Goal: Register for event/course

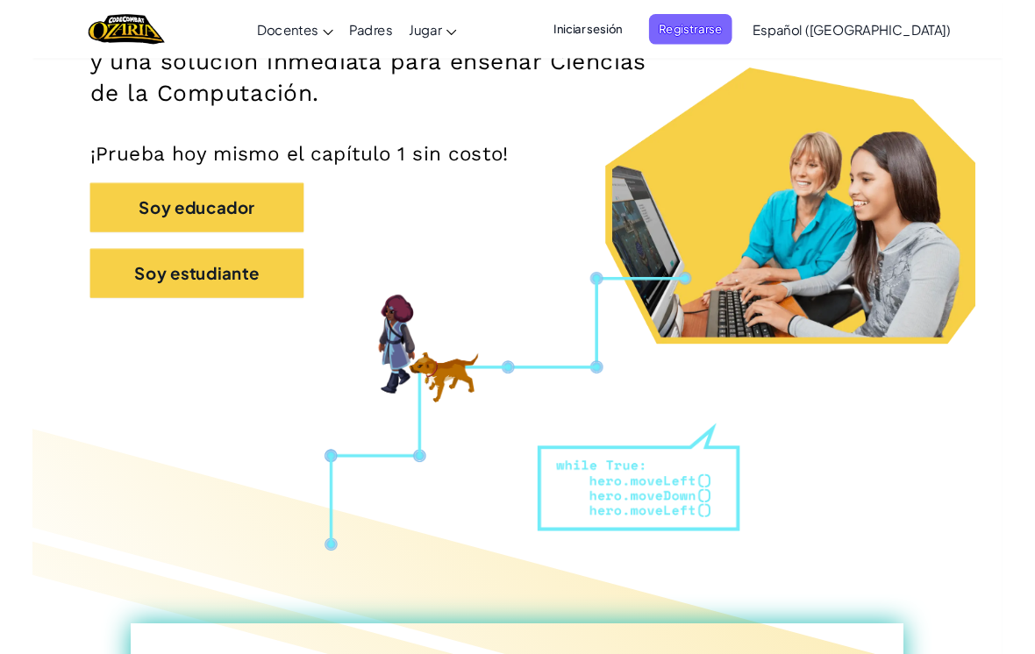
scroll to position [311, 0]
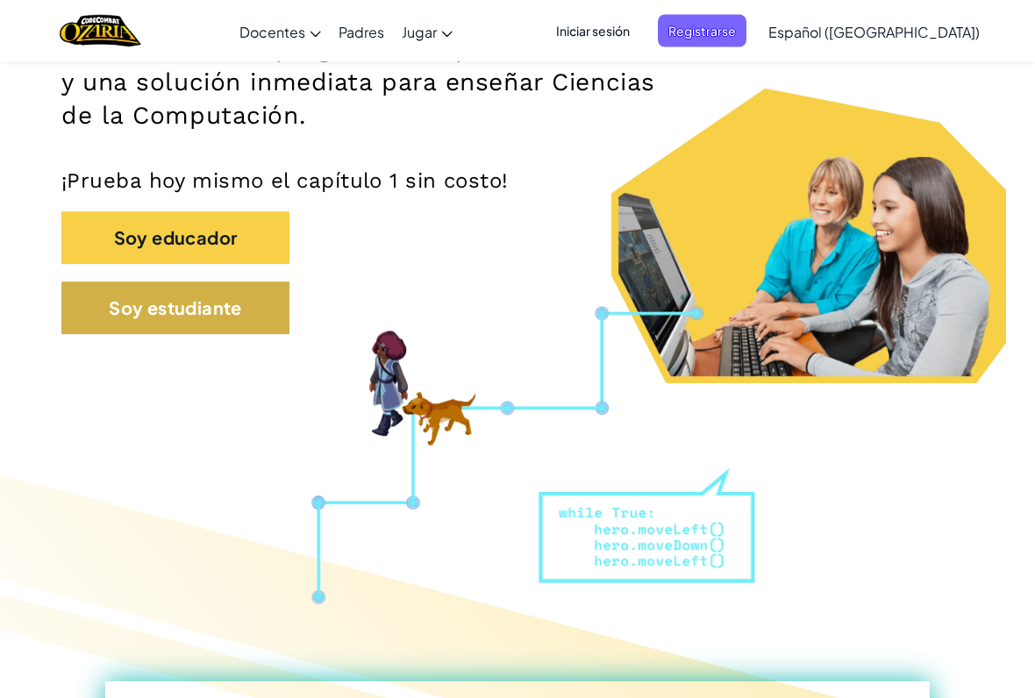
click at [268, 311] on button "Soy estudiante" at bounding box center [175, 308] width 228 height 53
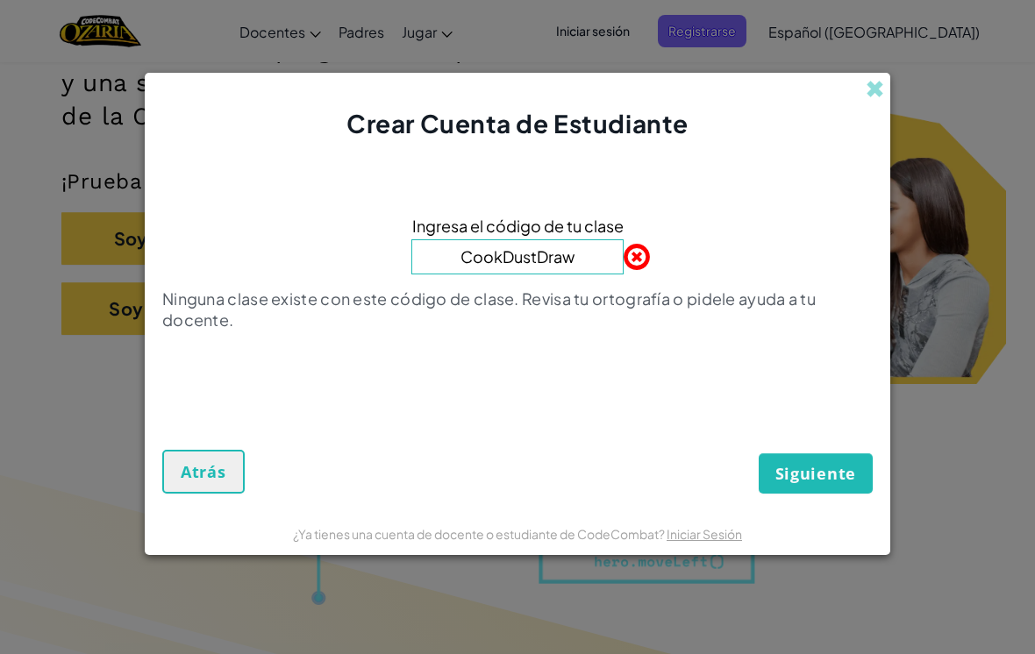
type input "CookDustDraw"
click at [824, 471] on span "Siguiente" at bounding box center [815, 473] width 81 height 21
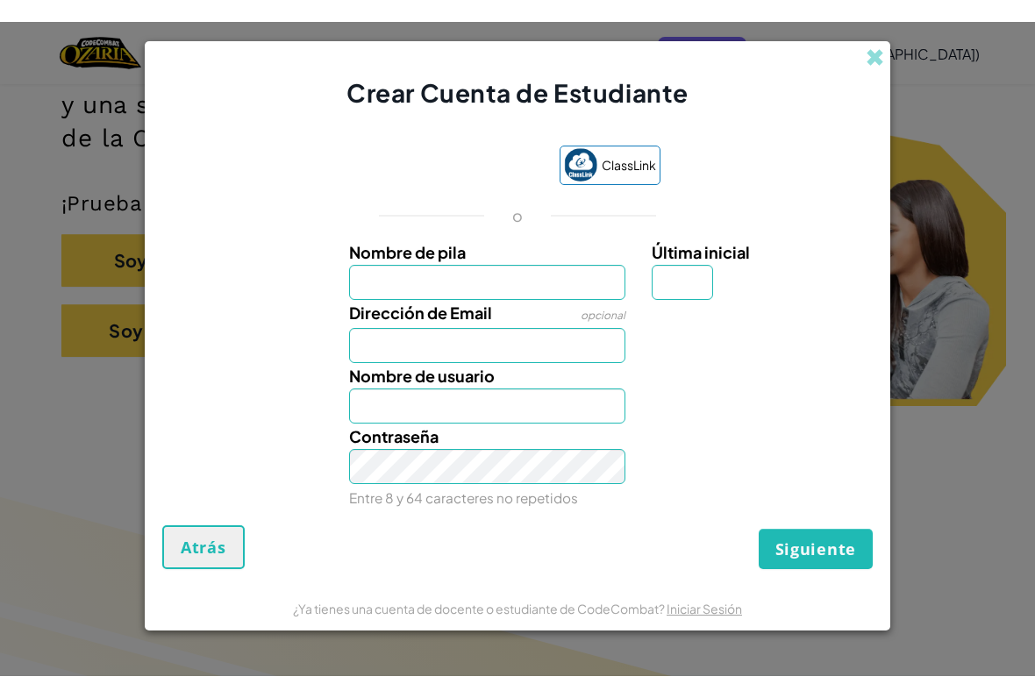
scroll to position [312, 0]
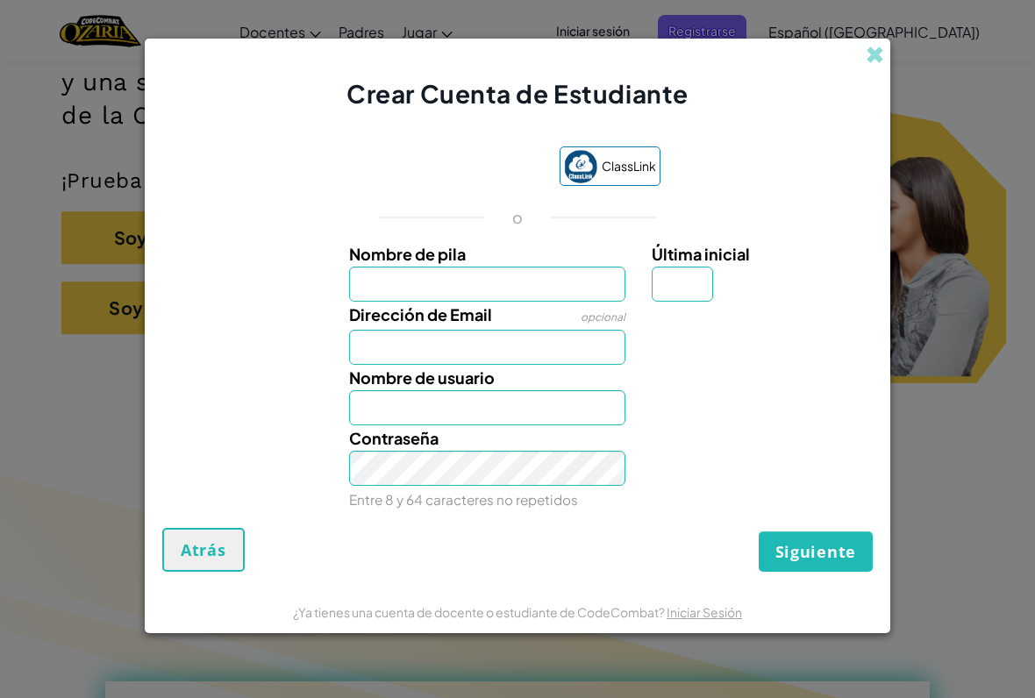
click at [511, 374] on div "Nombre de usuario" at bounding box center [487, 395] width 303 height 61
click at [575, 346] on input "Dirección de Email" at bounding box center [487, 347] width 277 height 35
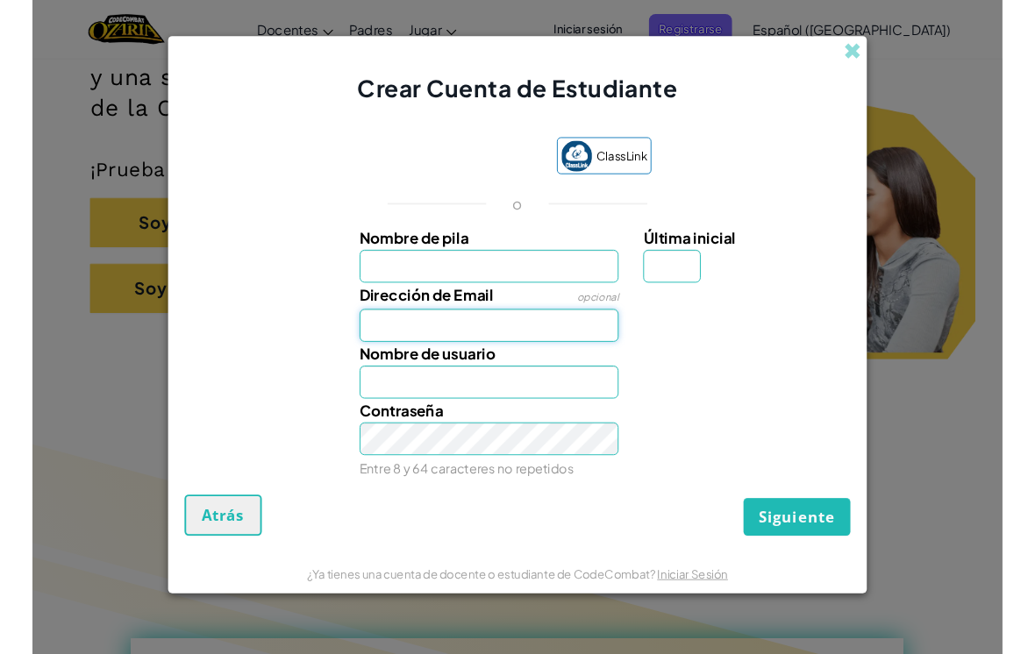
scroll to position [311, 0]
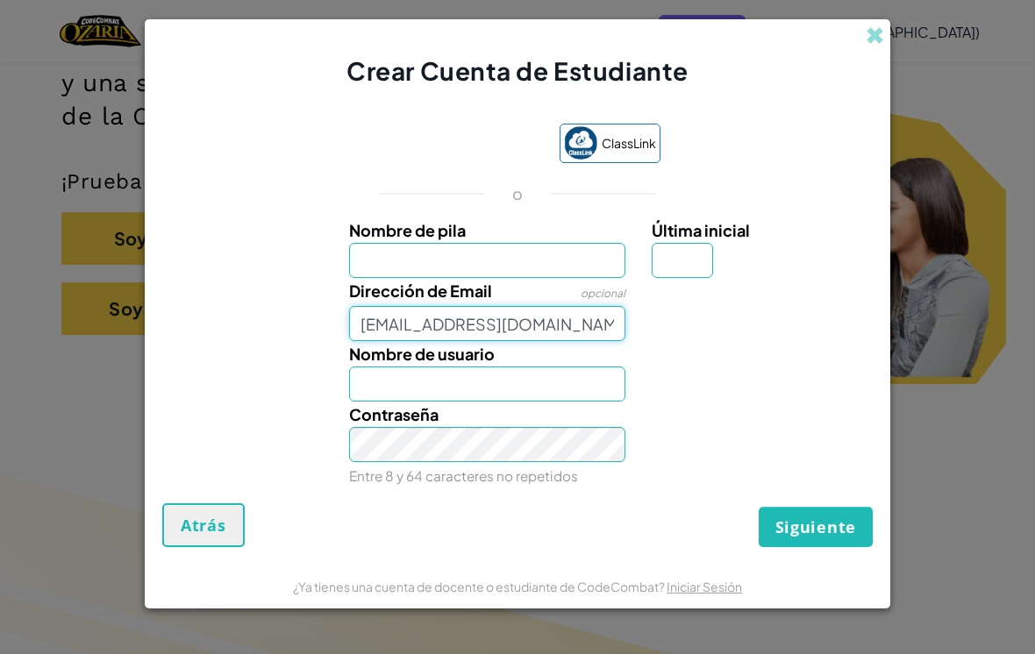
type input "[EMAIL_ADDRESS][DOMAIN_NAME]"
click at [516, 244] on input "Nombre de pila" at bounding box center [487, 260] width 277 height 35
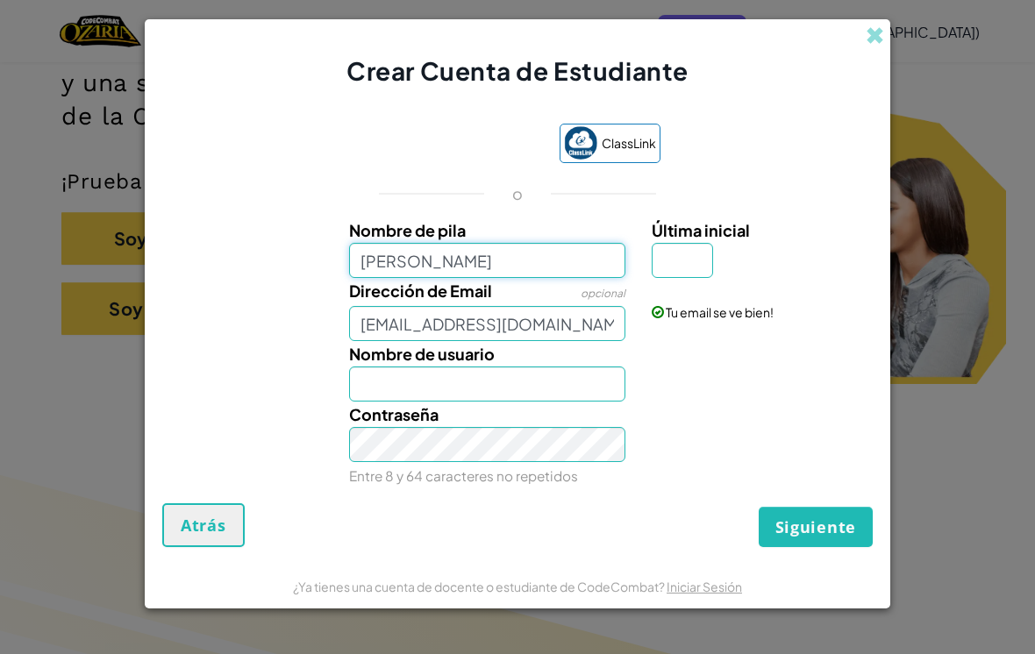
type input "abigail"
click at [672, 275] on input "Última inicial" at bounding box center [682, 260] width 61 height 35
type input "Abigail"
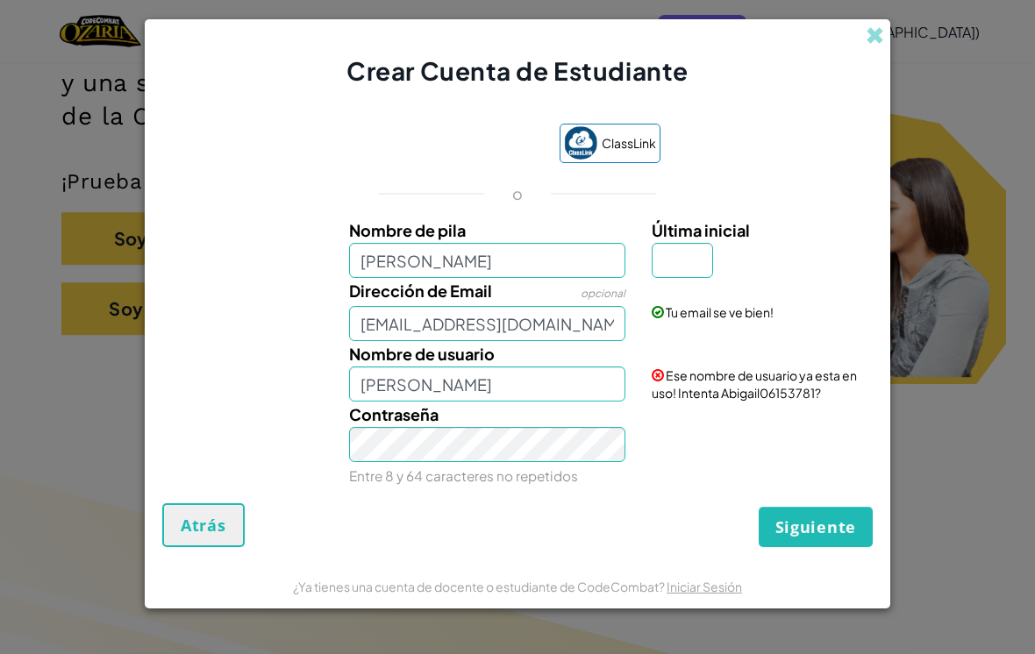
click at [775, 390] on span "Ese nombre de usuario ya esta en uso! Intenta Abigail06153781?" at bounding box center [754, 383] width 205 height 33
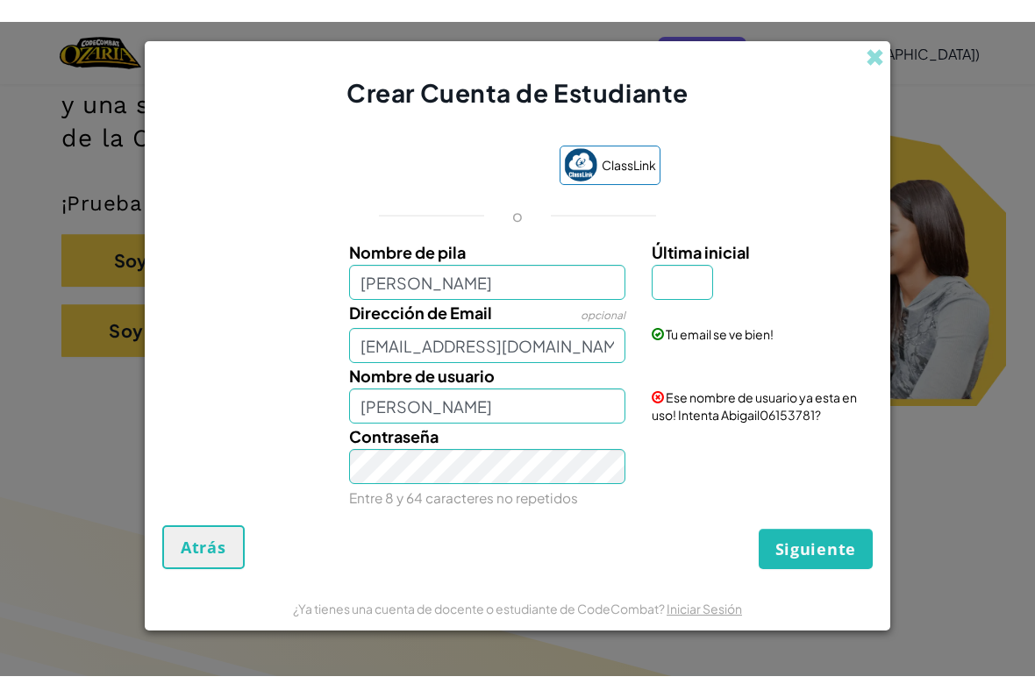
scroll to position [312, 0]
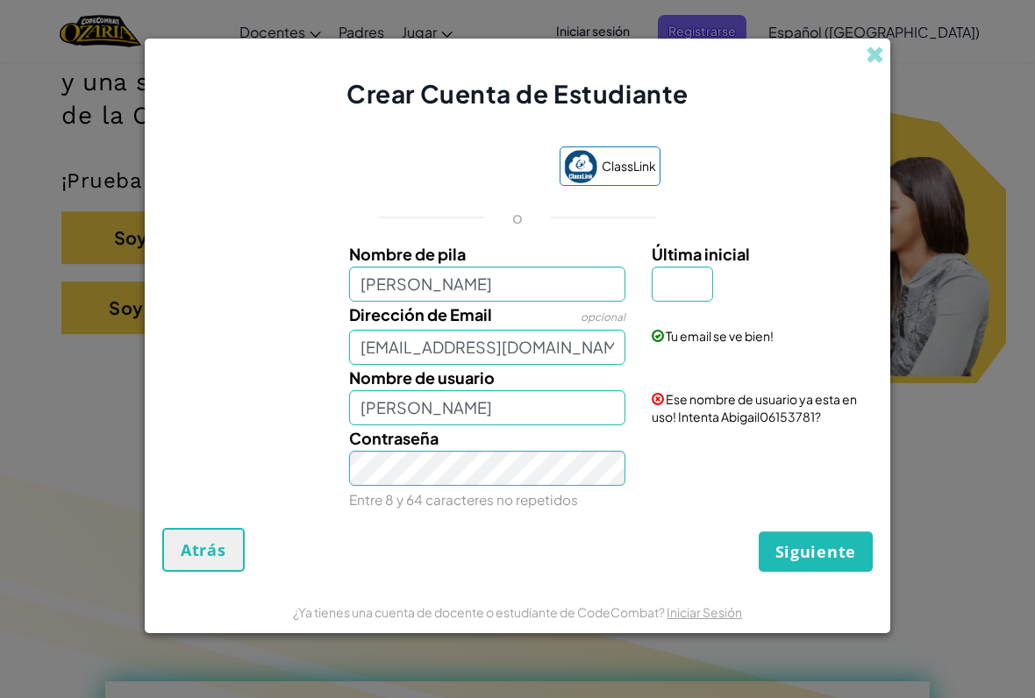
click at [675, 263] on span "Última inicial" at bounding box center [701, 254] width 98 height 20
click at [675, 267] on input "Última inicial" at bounding box center [682, 284] width 61 height 35
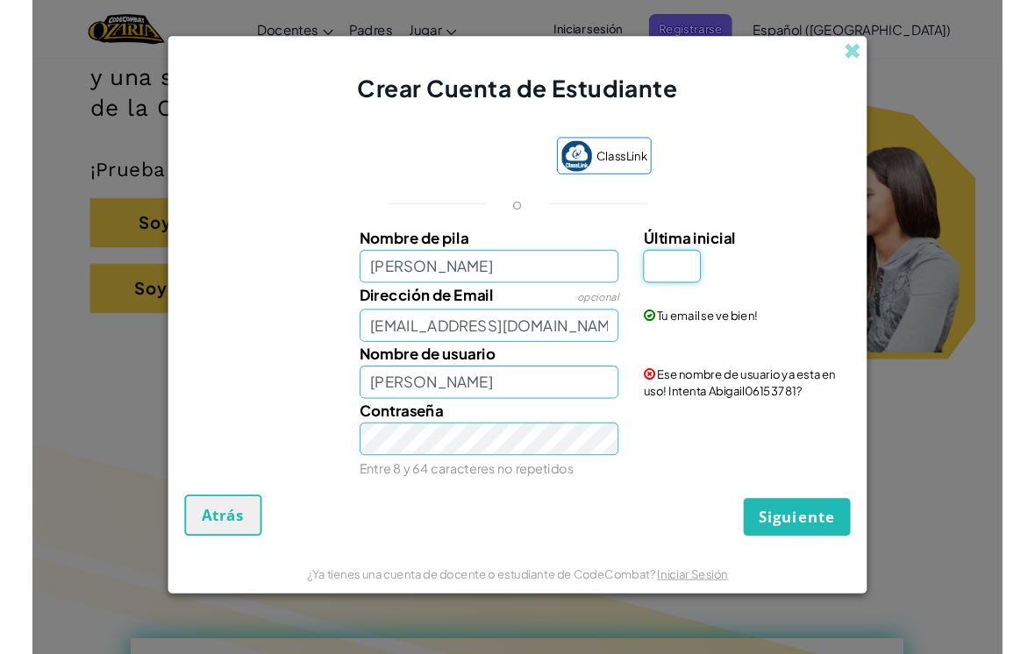
scroll to position [311, 0]
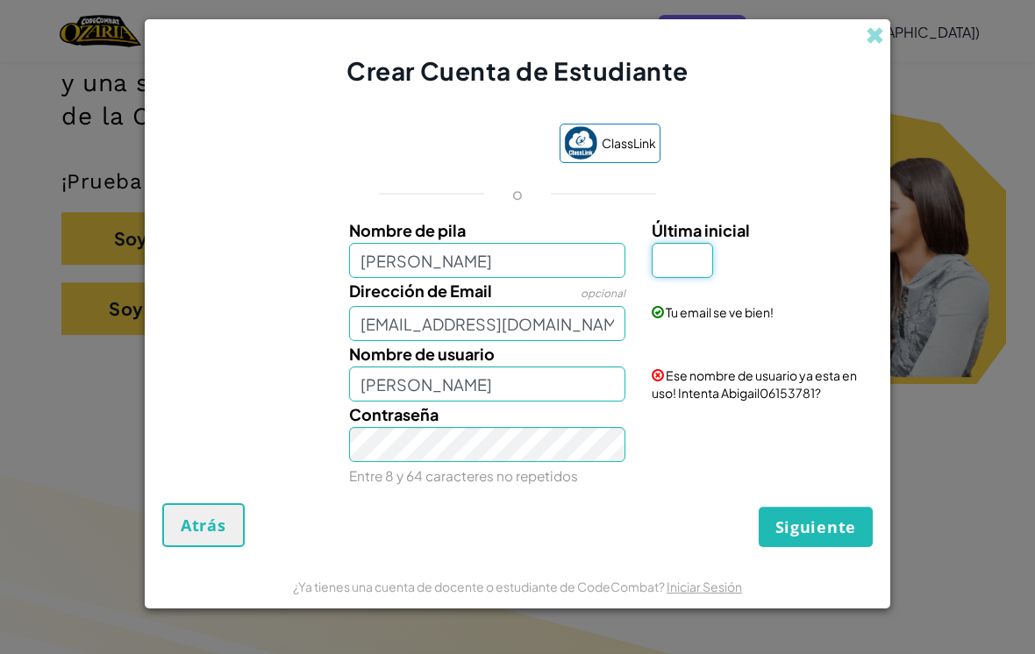
click at [681, 275] on input "Última inicial" at bounding box center [682, 260] width 61 height 35
type input "L"
click at [528, 393] on input "Abigail" at bounding box center [487, 384] width 277 height 35
type input "AbigailL87747506"
click at [807, 526] on span "Siguiente" at bounding box center [815, 527] width 81 height 21
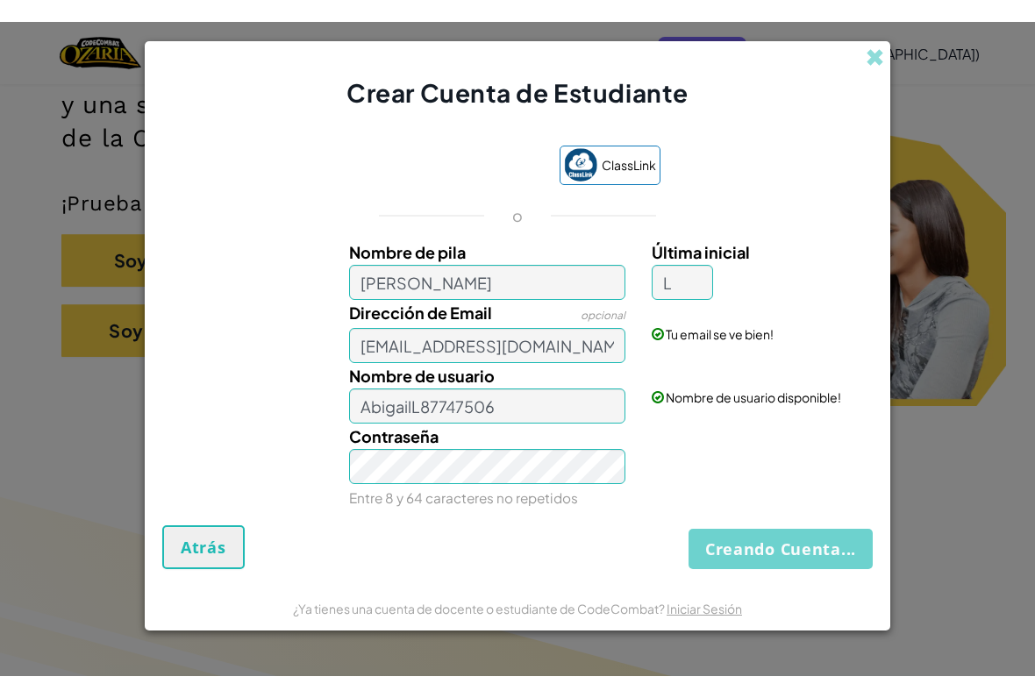
scroll to position [312, 0]
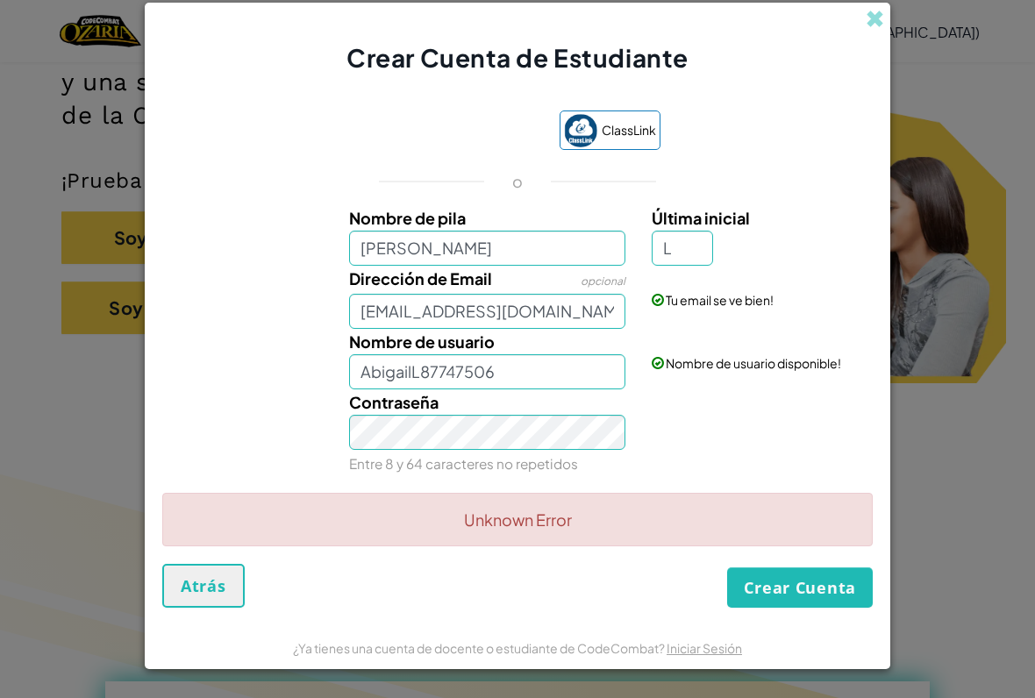
click at [772, 535] on button "Crear Cuenta" at bounding box center [800, 587] width 146 height 40
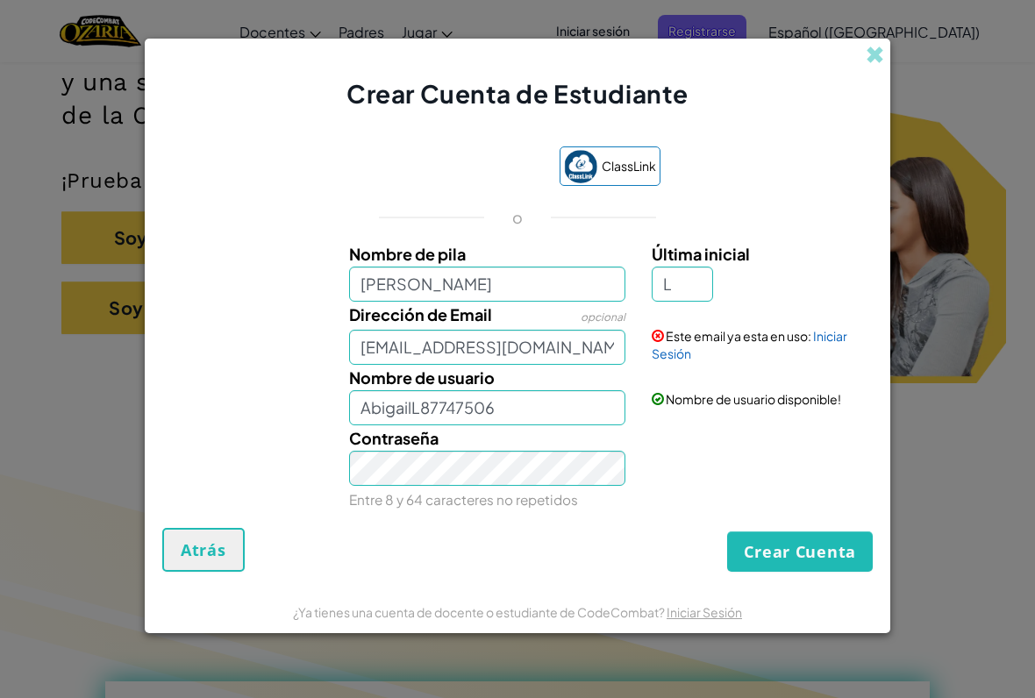
click at [791, 535] on button "Crear Cuenta" at bounding box center [800, 551] width 146 height 40
click at [794, 535] on button "Crear Cuenta" at bounding box center [800, 551] width 146 height 40
click at [791, 535] on button "Crear Cuenta" at bounding box center [800, 551] width 146 height 40
click at [835, 331] on link "Iniciar Sesión" at bounding box center [750, 344] width 196 height 33
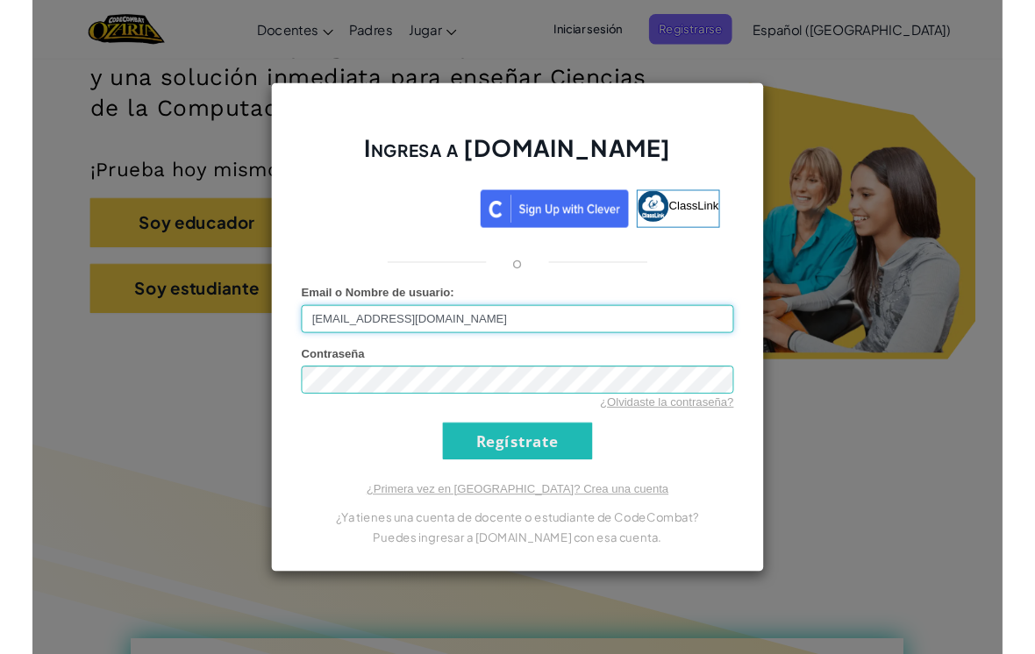
scroll to position [311, 0]
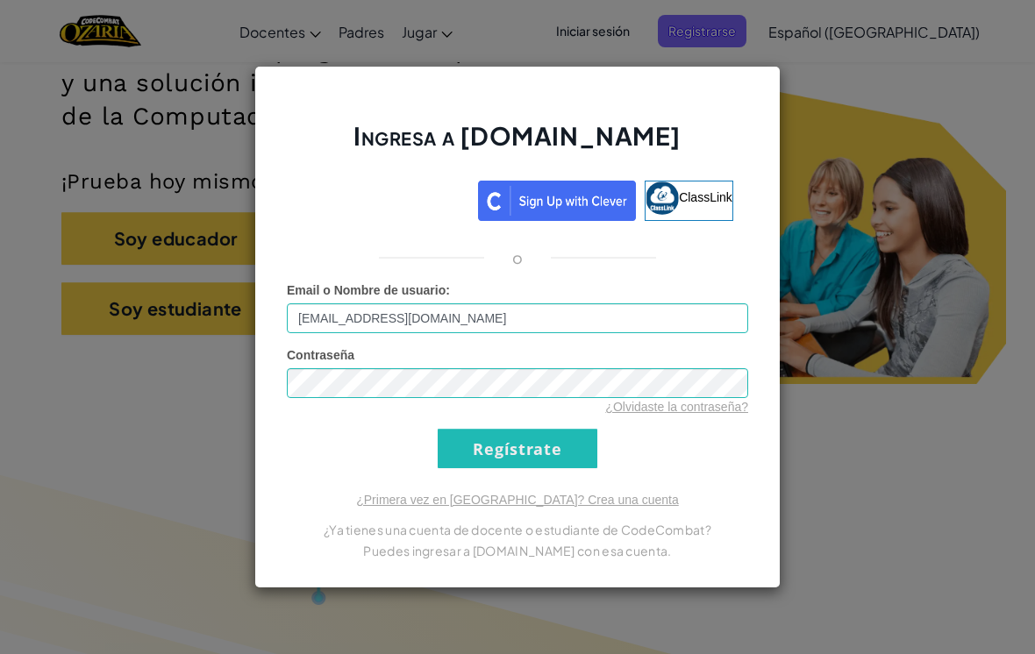
click at [560, 460] on input "Regístrate" at bounding box center [518, 448] width 160 height 39
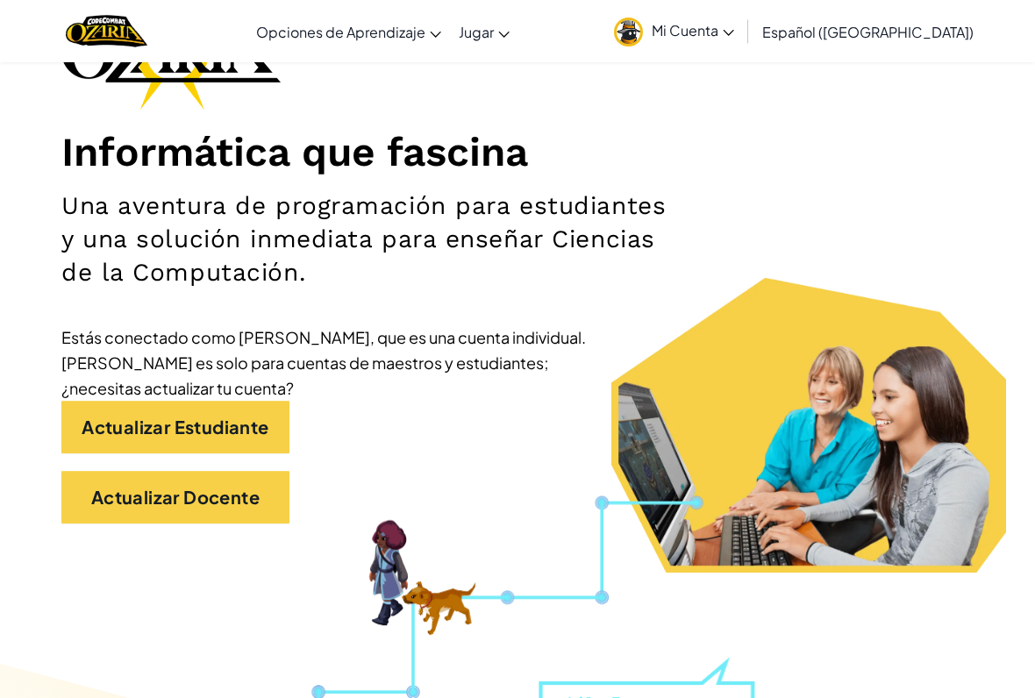
scroll to position [159, 0]
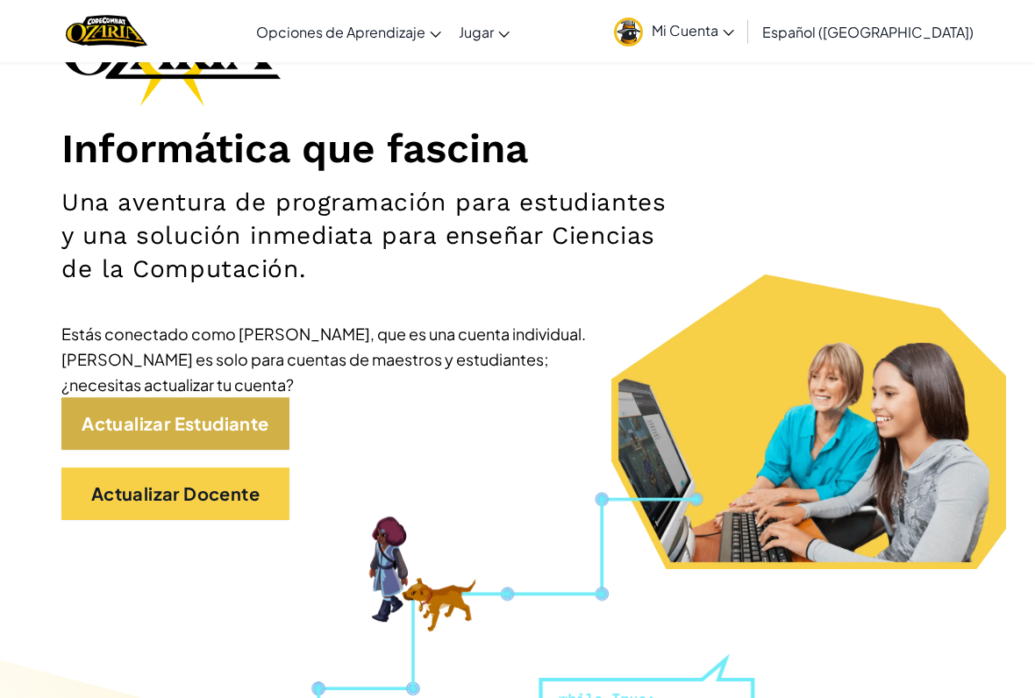
click at [94, 425] on link "Actualizar Estudiante" at bounding box center [175, 423] width 228 height 53
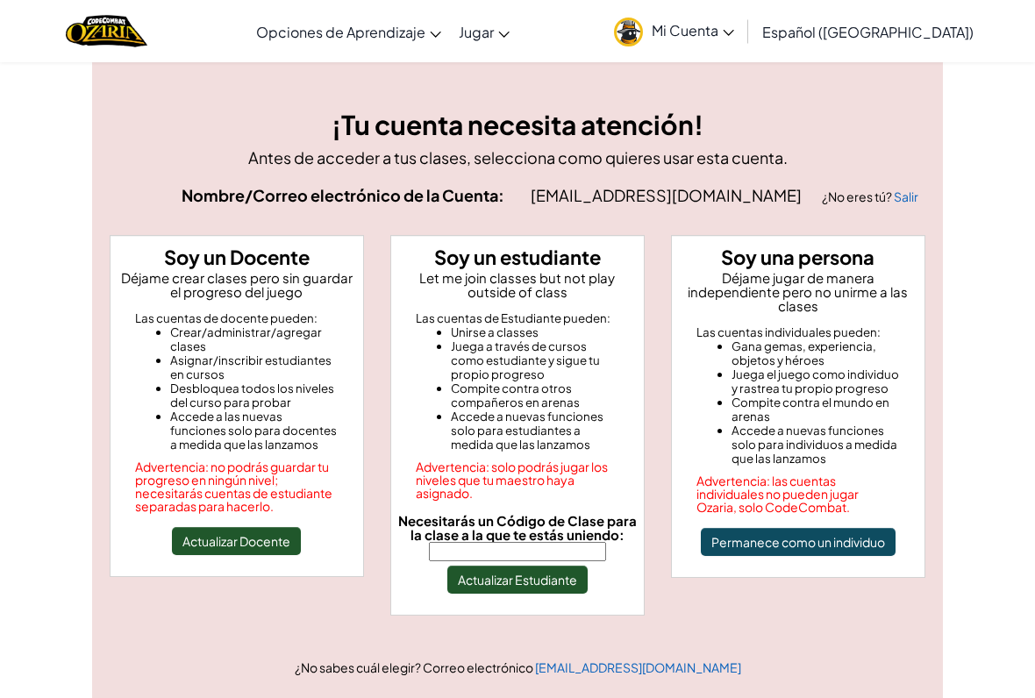
click at [550, 535] on input "Necesitarás un Código de Clase para la clase a la que te estás uniendo:" at bounding box center [517, 551] width 177 height 19
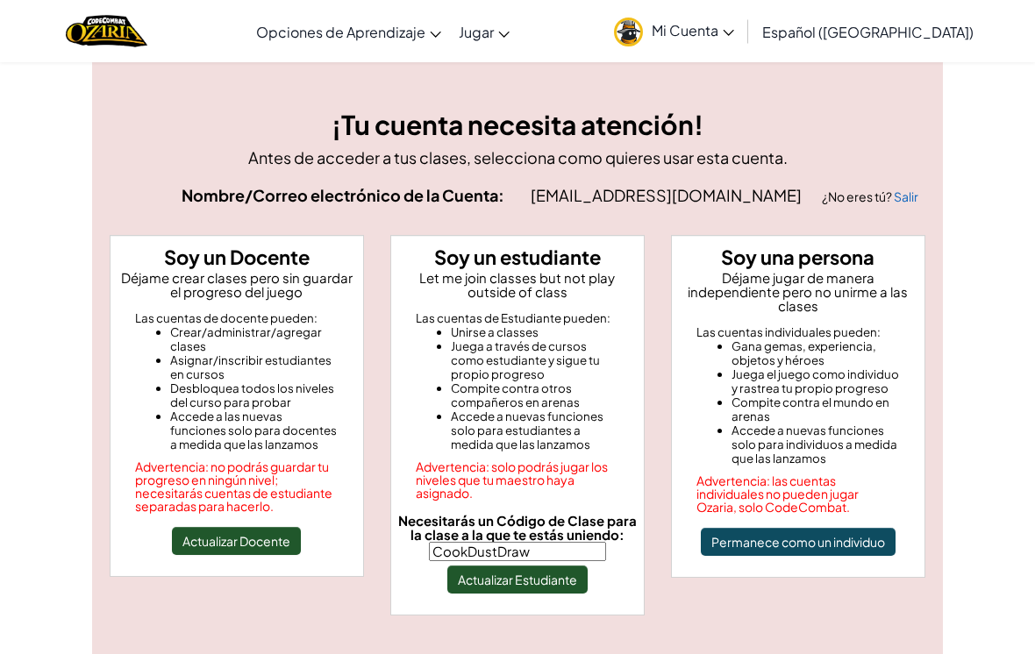
type input "CookDustDraw"
click at [542, 535] on button "Actualizar Estudiante" at bounding box center [517, 580] width 140 height 28
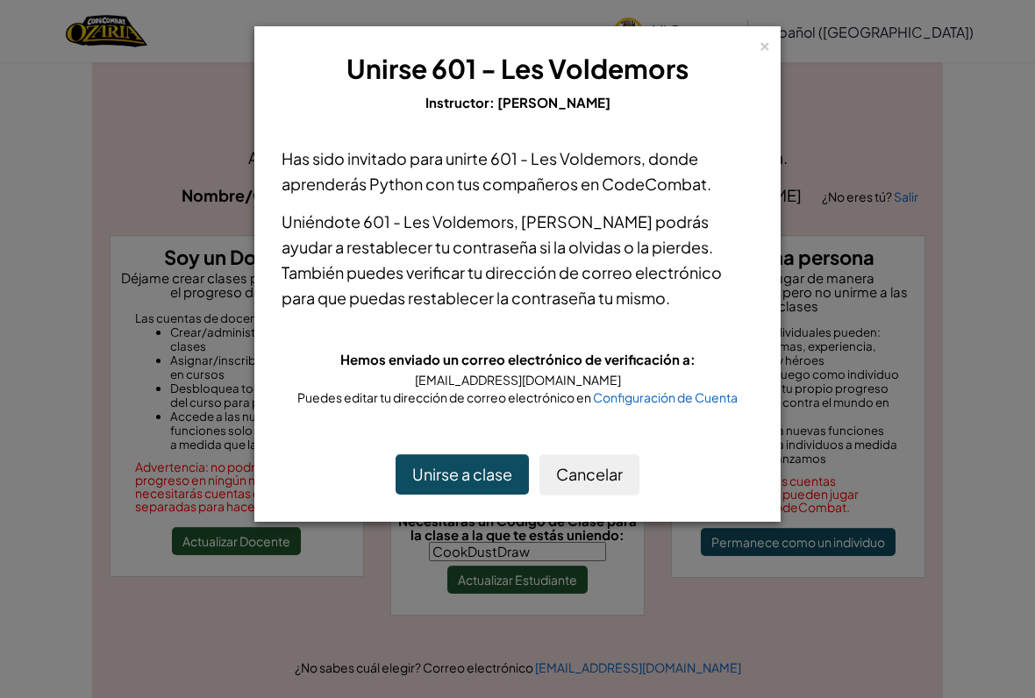
click at [478, 467] on button "Unirse a clase" at bounding box center [462, 474] width 133 height 40
click at [478, 446] on div "Unirse a clase Cancelar" at bounding box center [517, 474] width 507 height 75
click at [474, 455] on button "Unirse a clase" at bounding box center [462, 474] width 133 height 40
click at [456, 480] on button "Unirse a clase" at bounding box center [462, 474] width 133 height 40
